Goal: Understand process/instructions: Learn how to perform a task or action

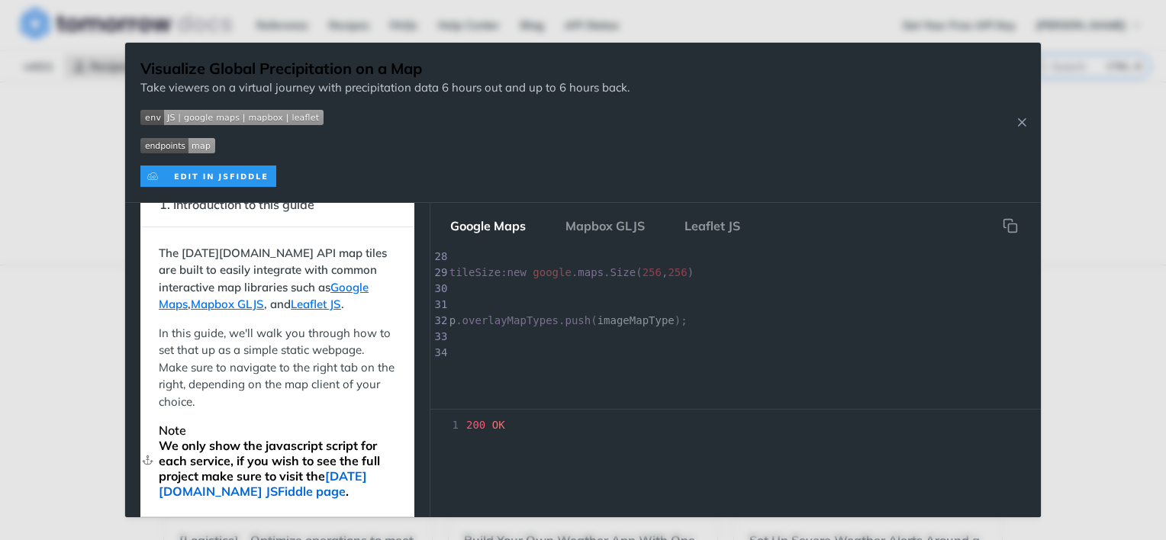
click at [303, 493] on link "[DATE][DOMAIN_NAME] JSFiddle page" at bounding box center [263, 484] width 208 height 31
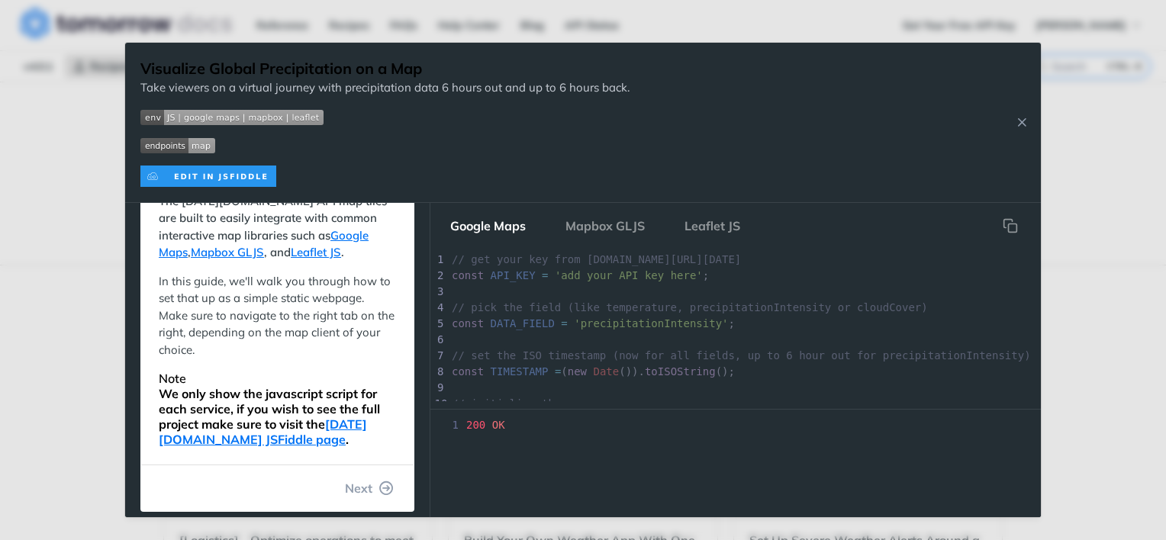
click at [240, 182] on img "Expand image" at bounding box center [208, 176] width 136 height 21
